Goal: Information Seeking & Learning: Learn about a topic

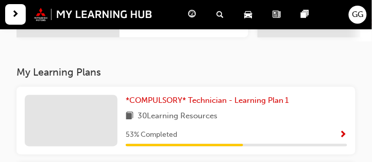
scroll to position [196, 0]
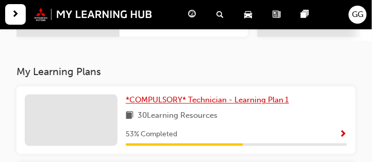
click at [176, 105] on span "*COMPULSORY* Technician - Learning Plan 1" at bounding box center [207, 100] width 163 height 9
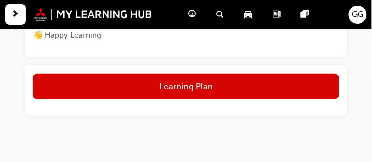
scroll to position [575, 0]
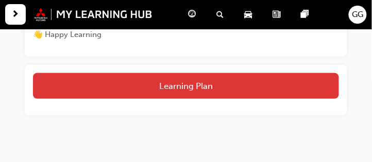
click at [190, 95] on button "Learning Plan" at bounding box center [186, 86] width 306 height 26
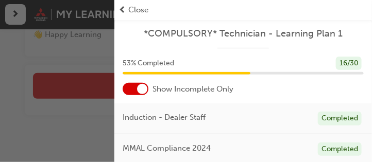
click at [134, 91] on div at bounding box center [136, 89] width 26 height 12
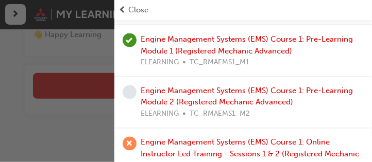
scroll to position [1310, 0]
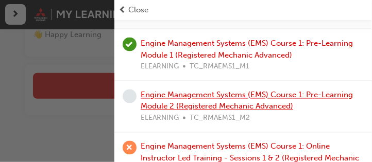
click at [197, 91] on link "Engine Management Systems (EMS) Course 1: Pre-Learning Module 2 (Registered Mec…" at bounding box center [247, 101] width 212 height 21
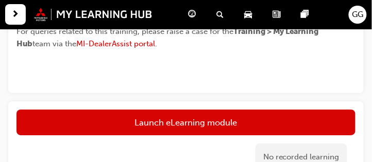
scroll to position [470, 0]
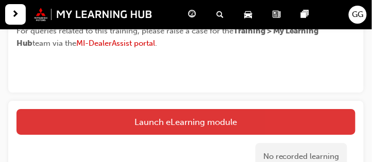
click at [184, 117] on link "Launch eLearning module" at bounding box center [186, 122] width 339 height 26
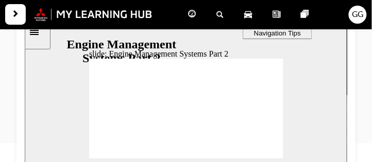
scroll to position [141, 0]
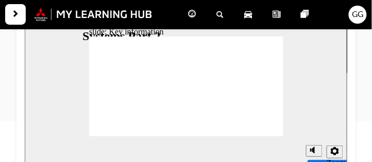
scroll to position [159, 0]
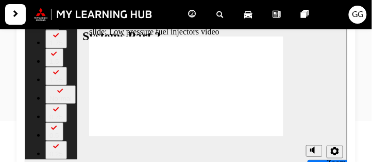
type input "8"
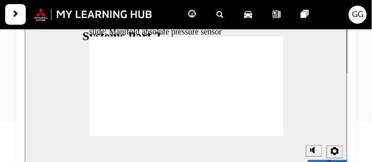
radio input "true"
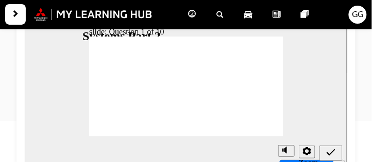
checkbox input "true"
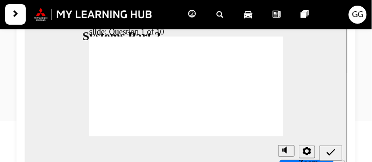
checkbox input "true"
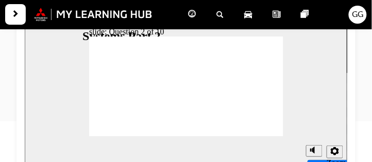
radio input "true"
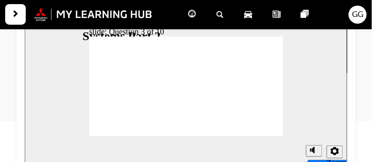
radio input "true"
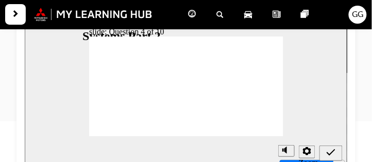
radio input "true"
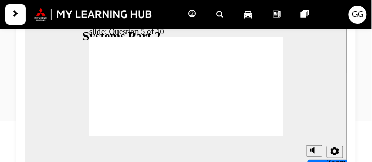
radio input "true"
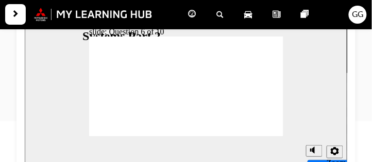
checkbox input "true"
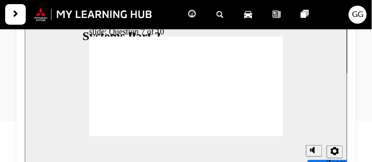
radio input "true"
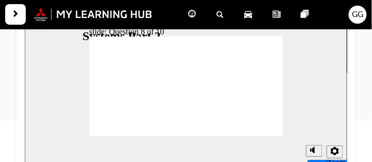
checkbox input "true"
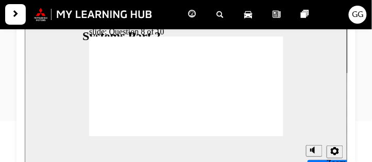
checkbox input "true"
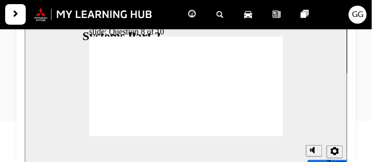
checkbox input "false"
checkbox input "true"
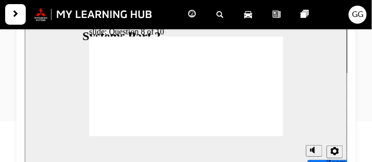
radio input "true"
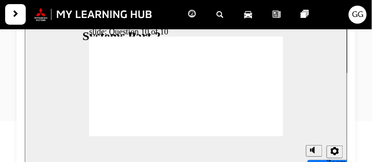
radio input "true"
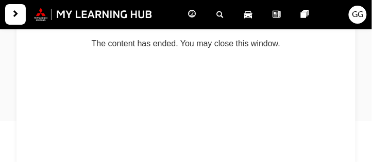
scroll to position [0, 0]
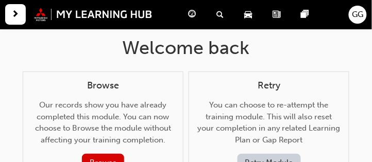
scroll to position [21, 0]
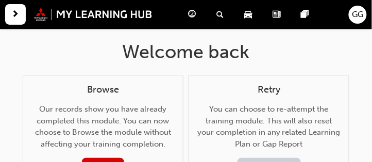
click at [195, 18] on span "guage-icon" at bounding box center [193, 14] width 8 height 13
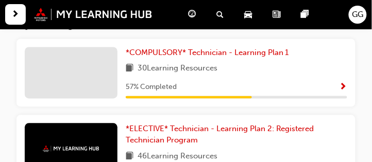
scroll to position [246, 0]
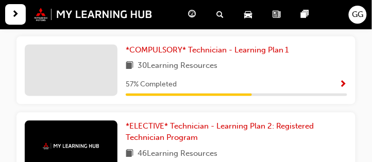
click at [345, 85] on span "Show Progress" at bounding box center [344, 85] width 8 height 9
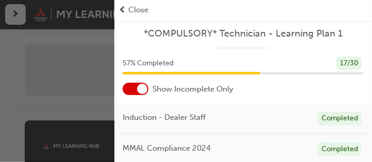
click at [132, 93] on div at bounding box center [136, 89] width 26 height 12
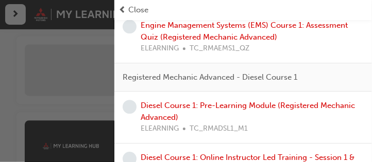
scroll to position [1496, 0]
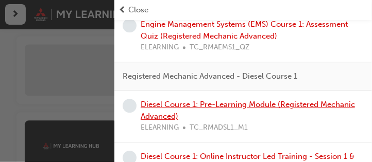
click at [252, 100] on link "Diesel Course 1: Pre-Learning Module (Registered Mechanic Advanced)" at bounding box center [248, 110] width 215 height 21
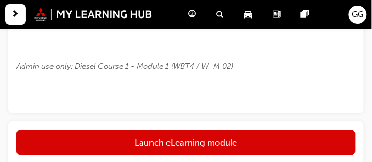
scroll to position [491, 0]
click at [203, 147] on link "Launch eLearning module" at bounding box center [186, 143] width 339 height 26
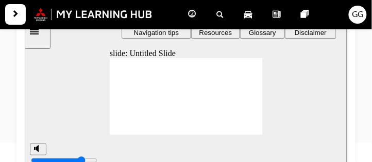
type input "3"
